Goal: Navigation & Orientation: Find specific page/section

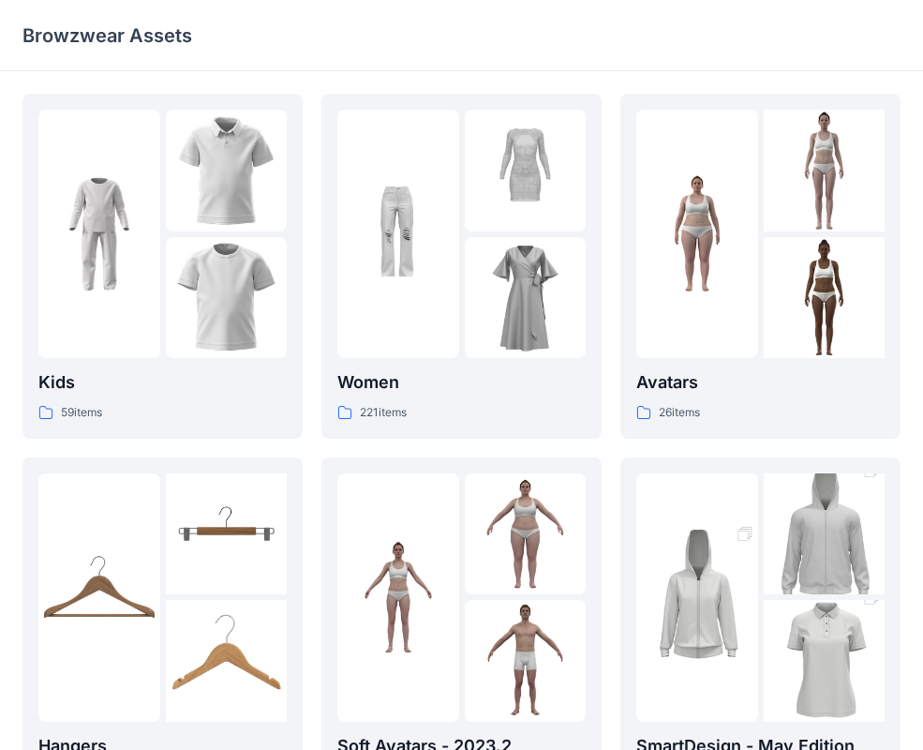
click at [434, 273] on div at bounding box center [398, 234] width 122 height 248
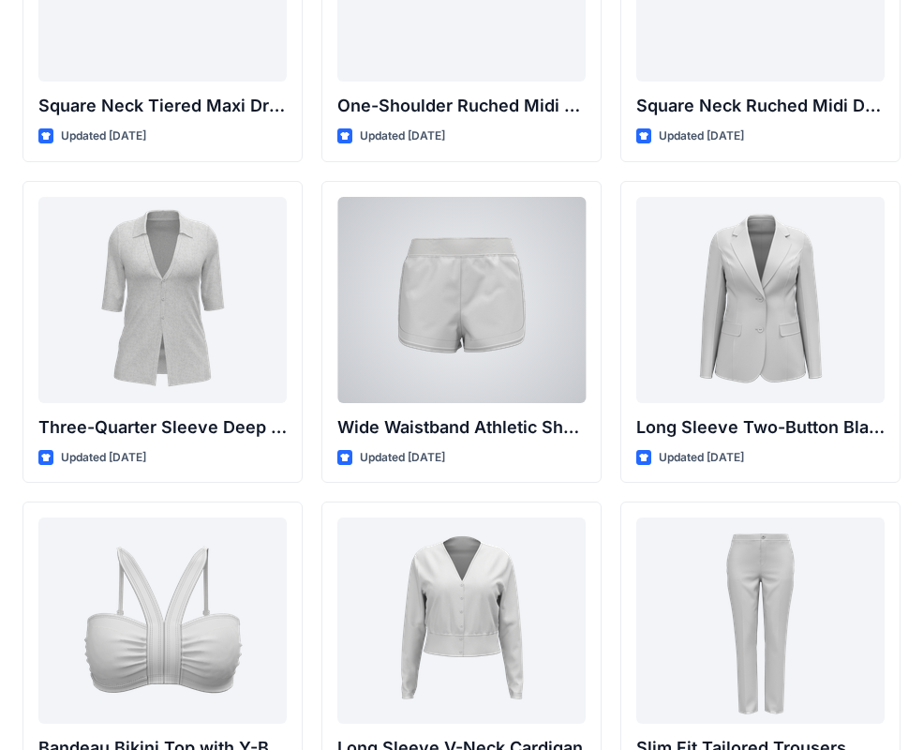
scroll to position [1524, 0]
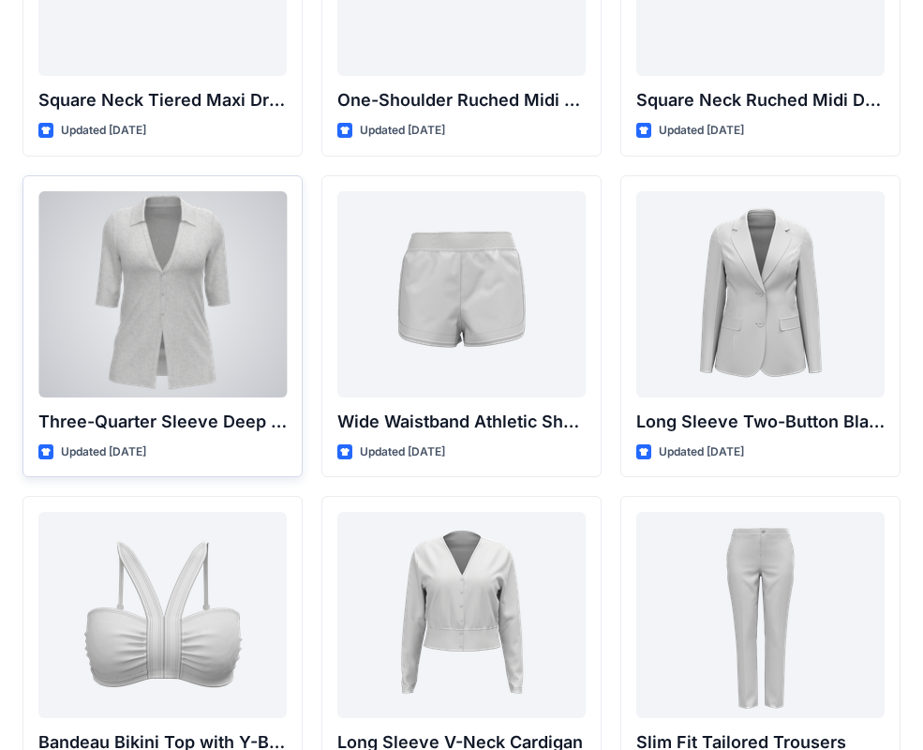
click at [195, 298] on div at bounding box center [162, 294] width 248 height 206
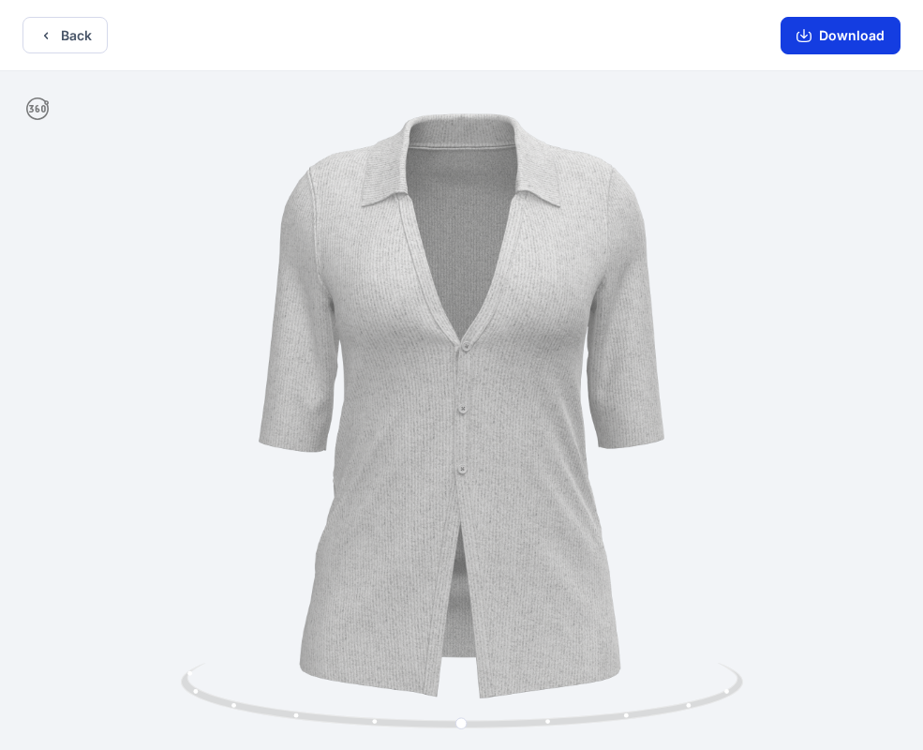
click at [850, 41] on button "Download" at bounding box center [841, 35] width 120 height 37
click at [90, 29] on button "Back" at bounding box center [64, 35] width 85 height 37
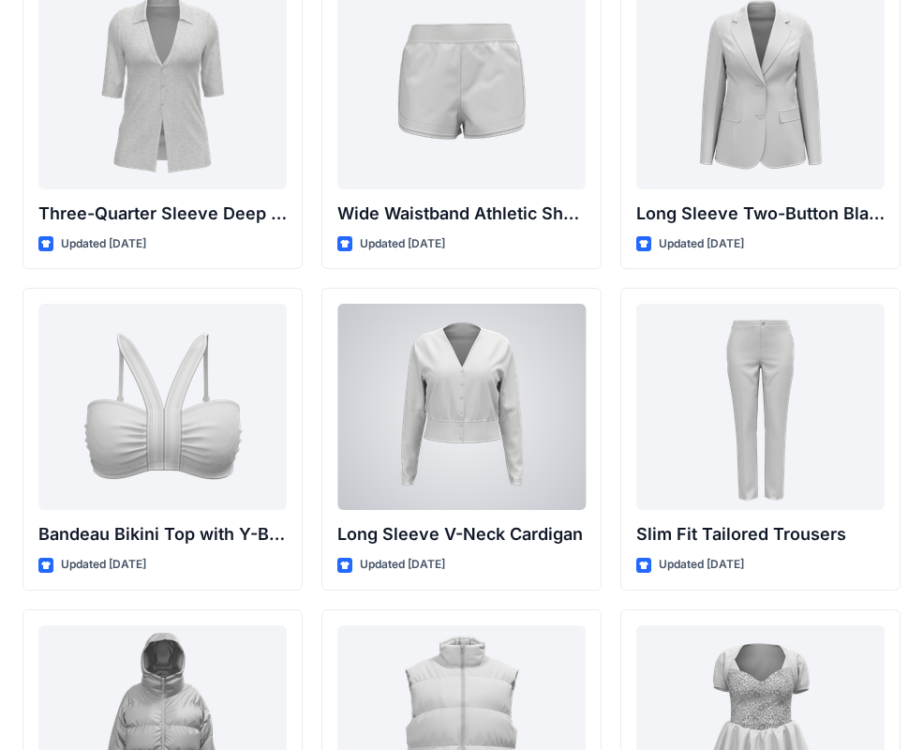
scroll to position [1728, 0]
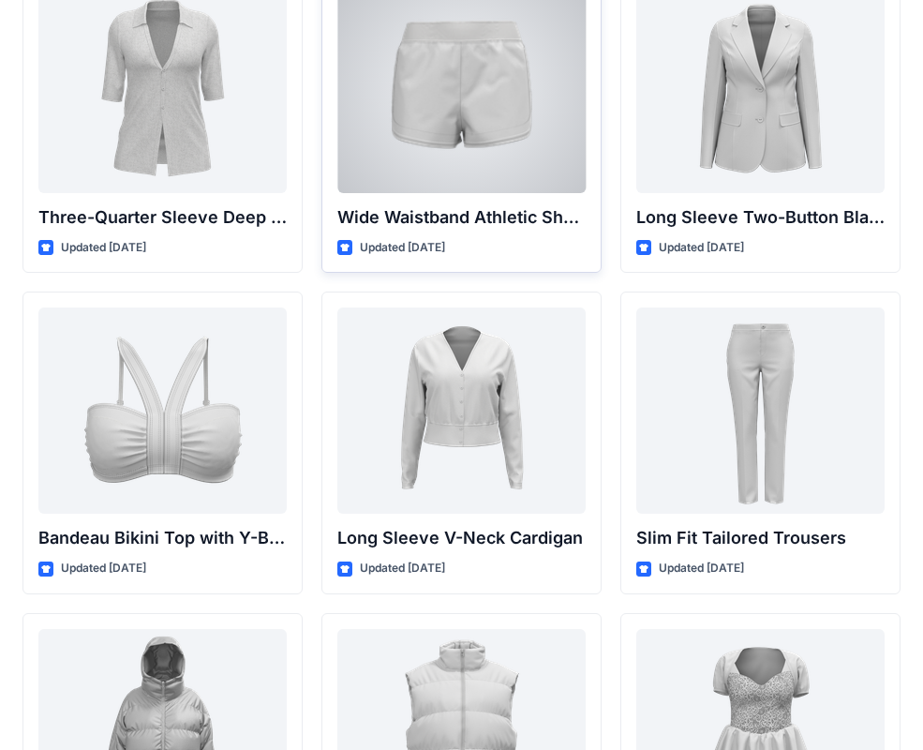
click at [522, 157] on div at bounding box center [461, 90] width 248 height 206
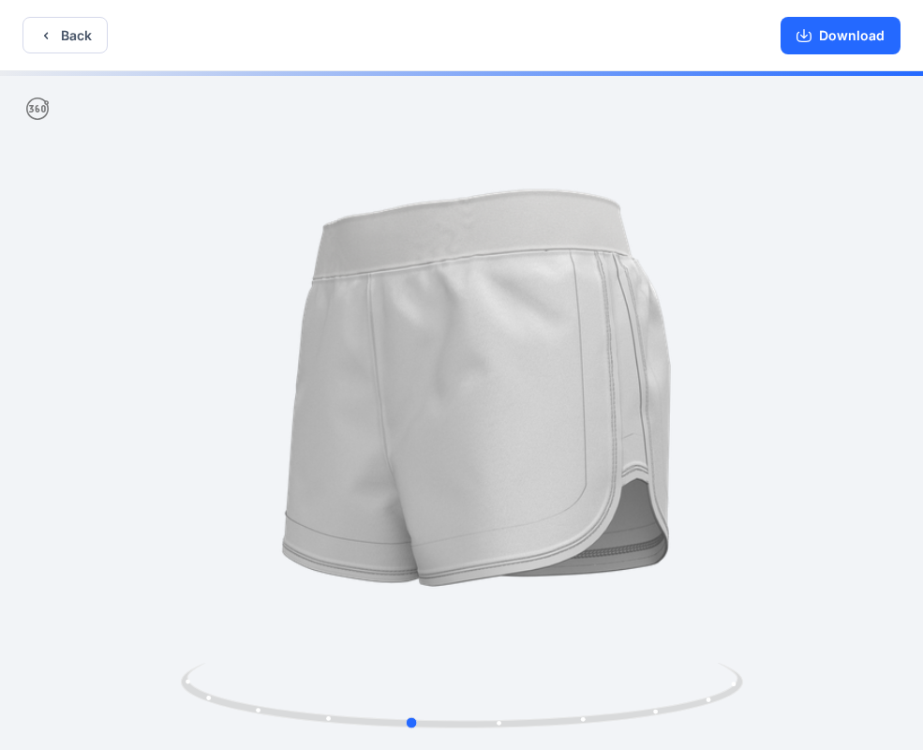
drag, startPoint x: 750, startPoint y: 440, endPoint x: 695, endPoint y: 445, distance: 55.6
click at [93, 29] on button "Back" at bounding box center [64, 35] width 85 height 37
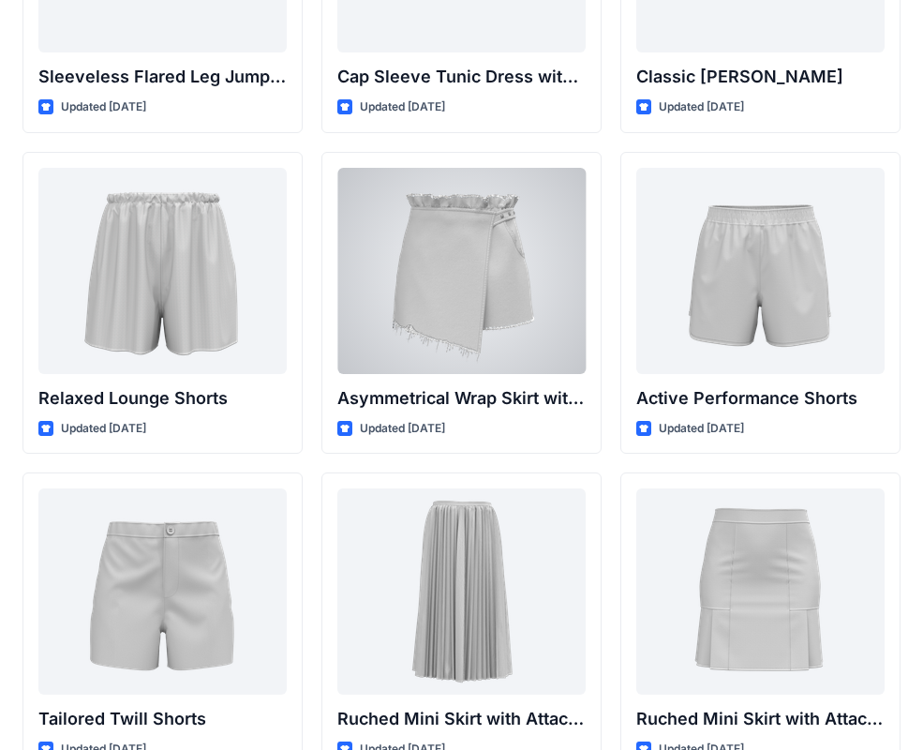
scroll to position [4480, 0]
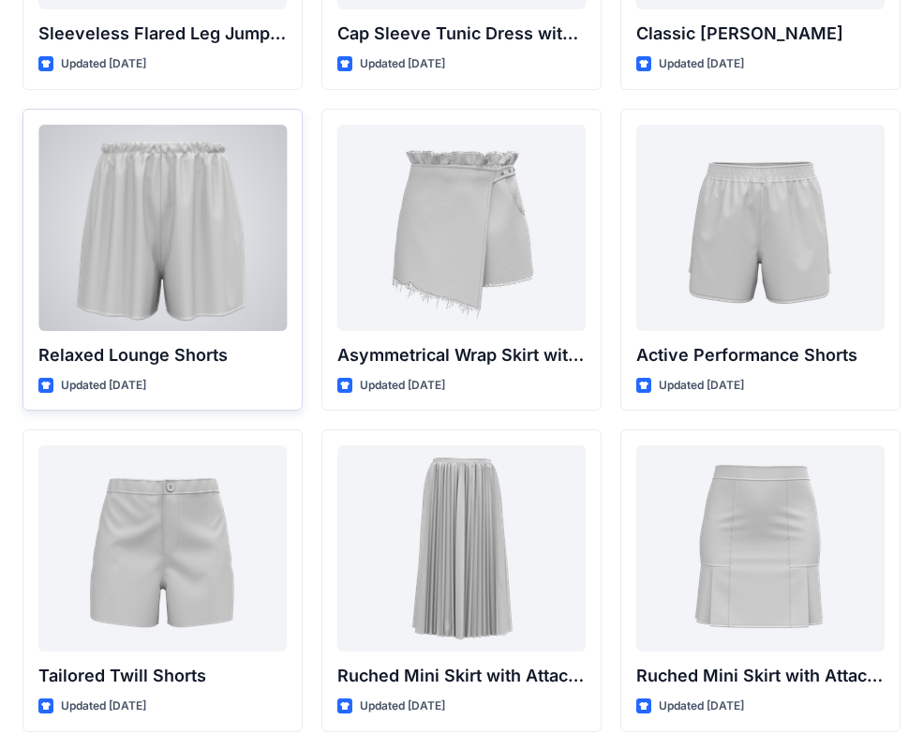
click at [204, 189] on div at bounding box center [162, 228] width 248 height 206
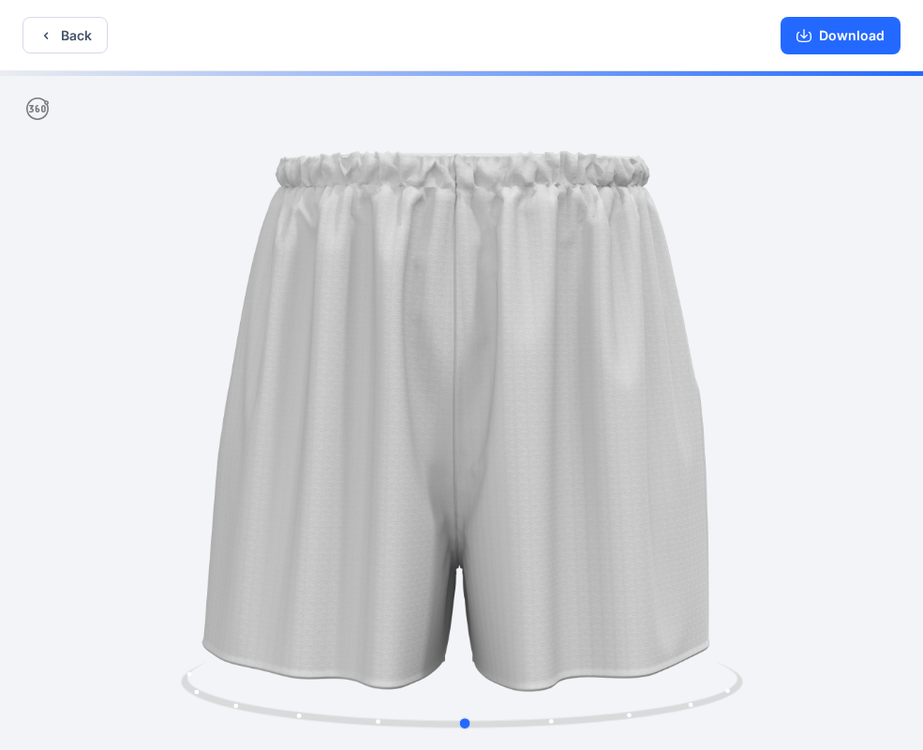
drag, startPoint x: 652, startPoint y: 321, endPoint x: 656, endPoint y: 344, distance: 22.8
click at [656, 344] on div at bounding box center [461, 412] width 923 height 682
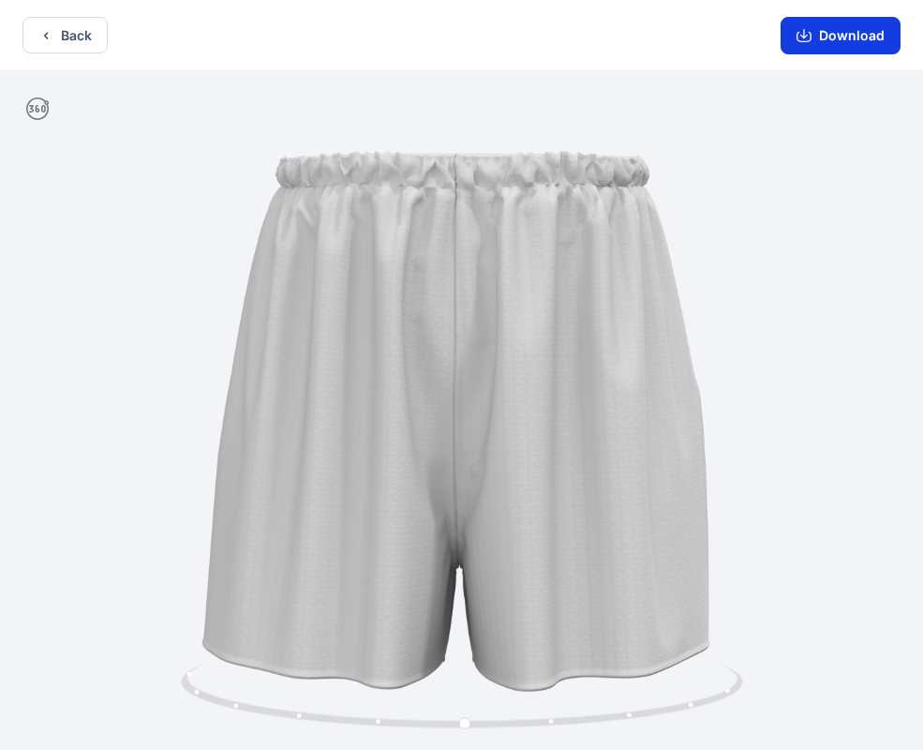
click at [812, 39] on icon "button" at bounding box center [804, 37] width 15 height 10
click at [72, 28] on button "Back" at bounding box center [64, 35] width 85 height 37
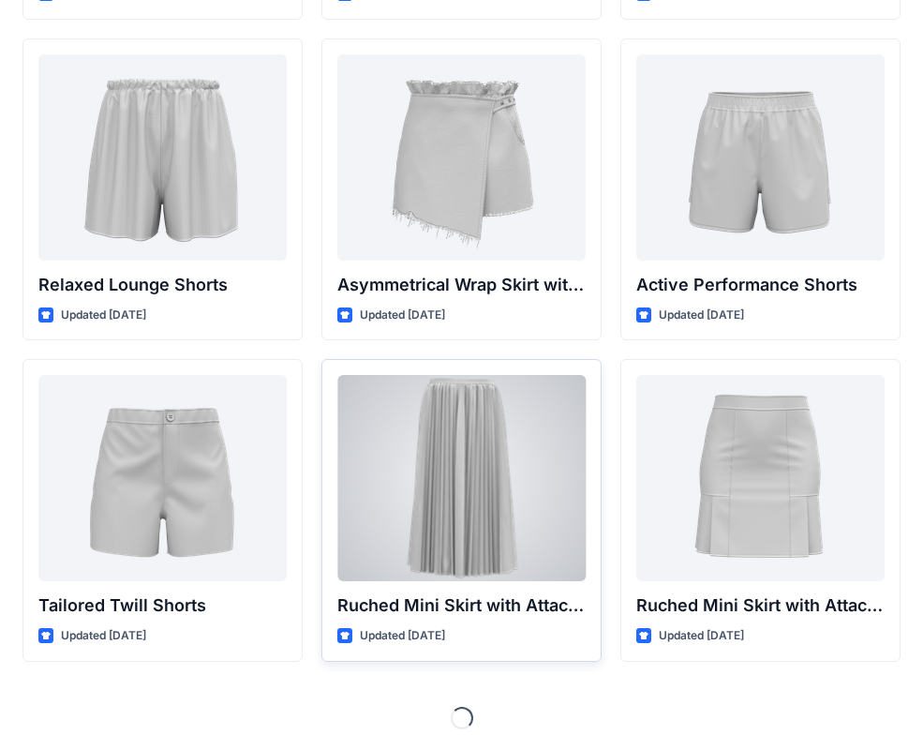
scroll to position [4552, 0]
